Goal: Use online tool/utility: Utilize a website feature to perform a specific function

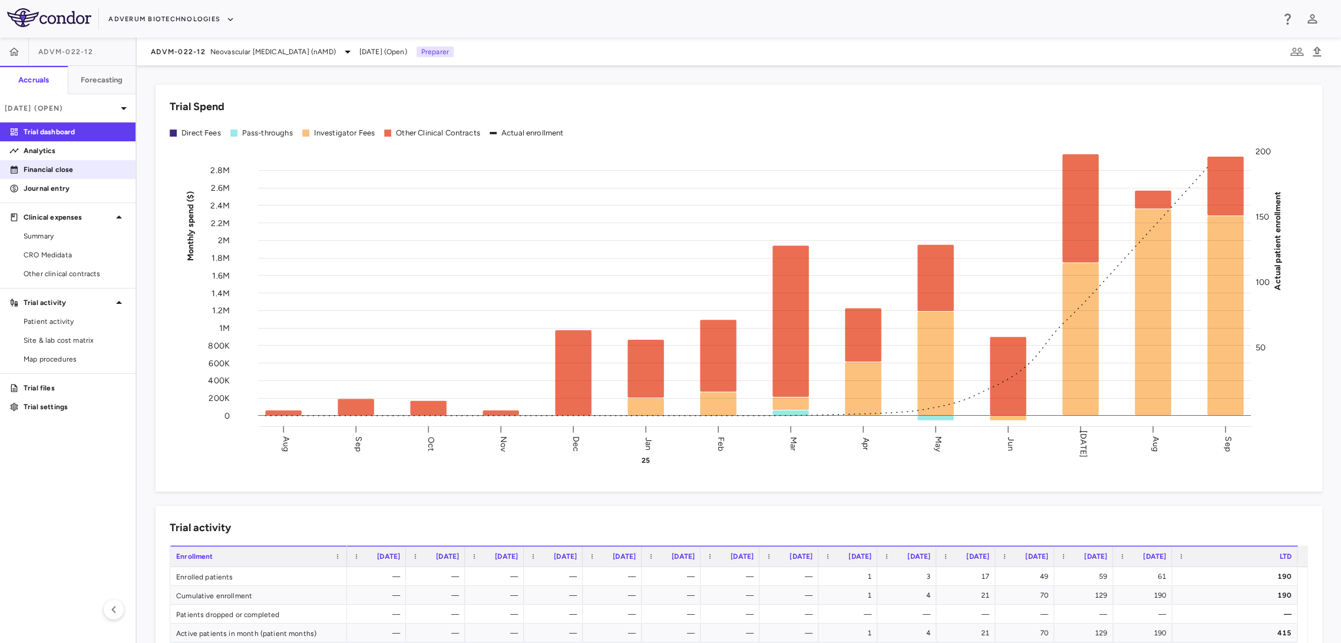
click at [73, 174] on p "Financial close" at bounding box center [75, 169] width 102 height 11
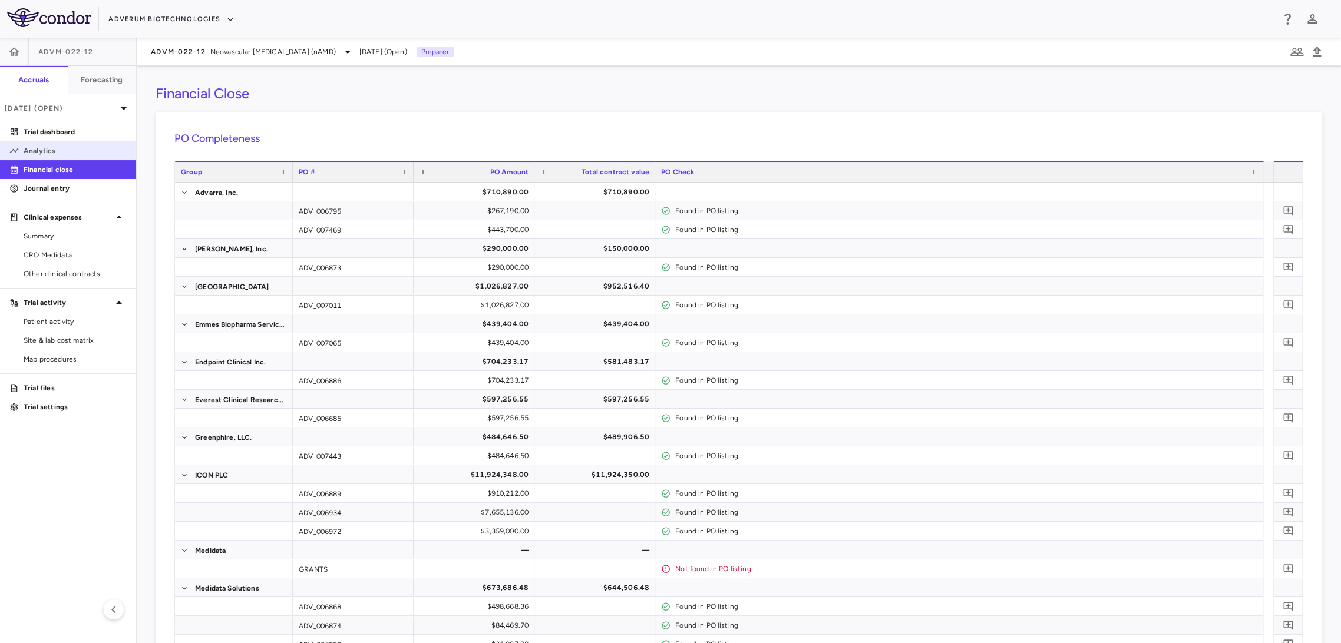
click at [64, 156] on link "Analytics" at bounding box center [67, 151] width 135 height 18
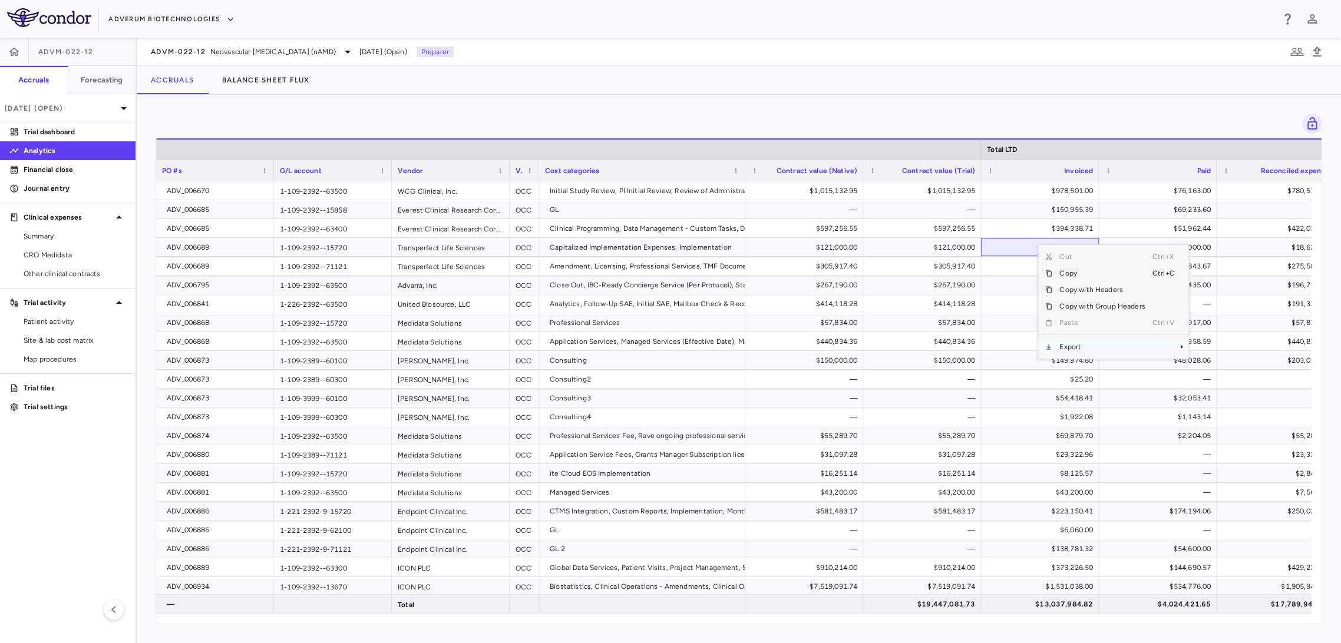
click at [1094, 345] on span "Export" at bounding box center [1102, 347] width 100 height 16
click at [1207, 363] on span "Excel Export" at bounding box center [1227, 367] width 55 height 16
